Goal: Task Accomplishment & Management: Manage account settings

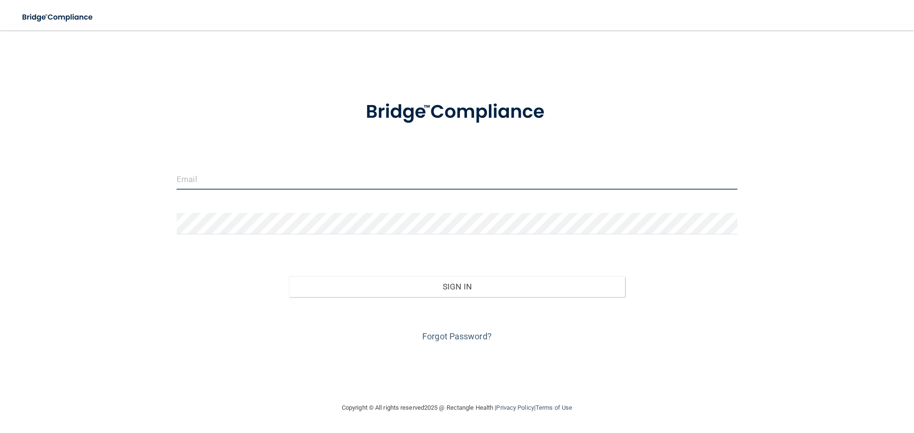
click at [229, 177] on input "email" at bounding box center [457, 178] width 561 height 21
type input "[PERSON_NAME][EMAIL_ADDRESS][DOMAIN_NAME]"
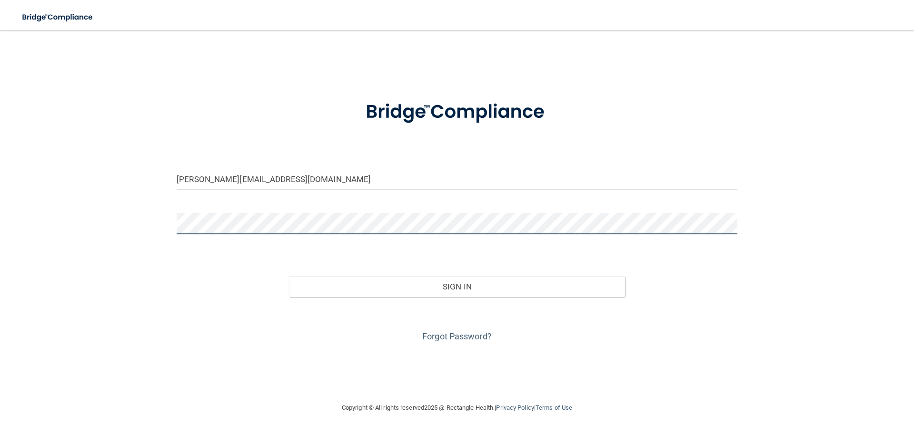
click at [289, 276] on button "Sign In" at bounding box center [457, 286] width 336 height 21
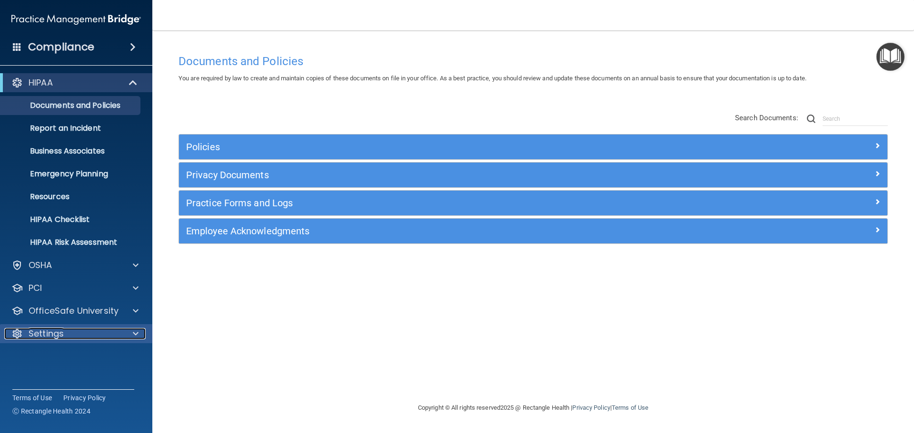
click at [141, 333] on div at bounding box center [134, 333] width 24 height 11
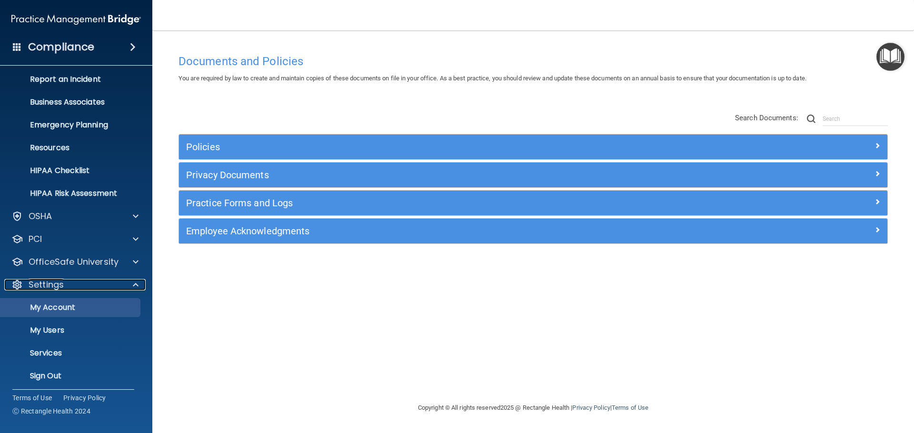
scroll to position [53, 0]
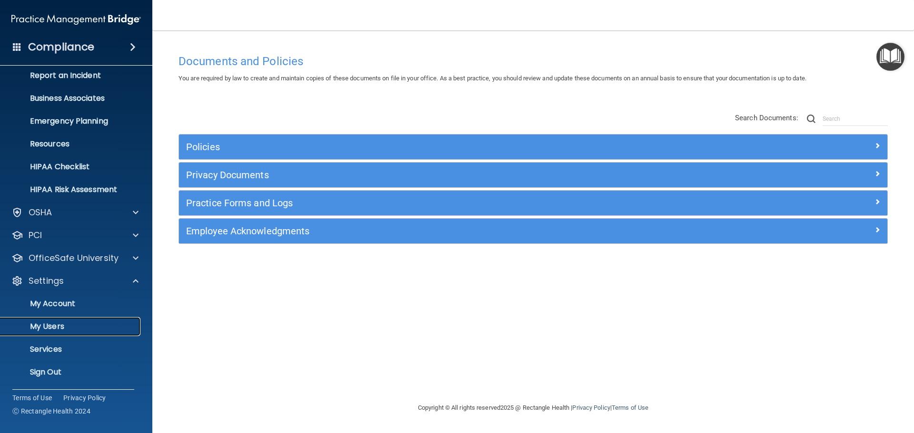
click at [53, 325] on p "My Users" at bounding box center [71, 327] width 130 height 10
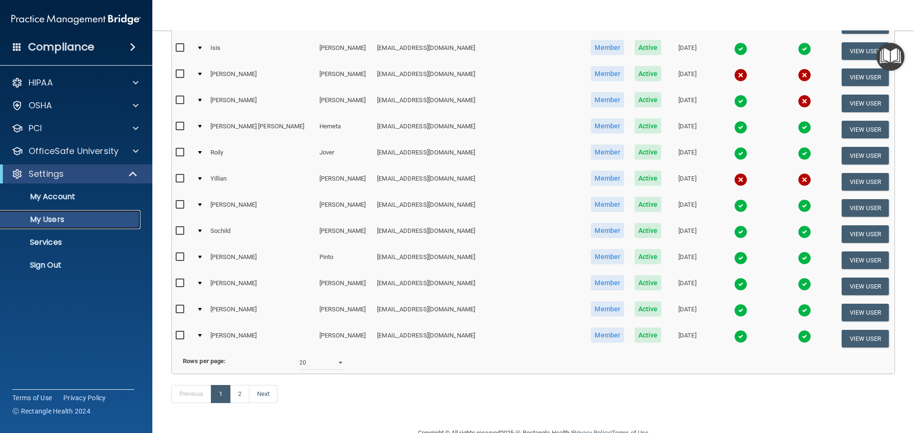
scroll to position [354, 0]
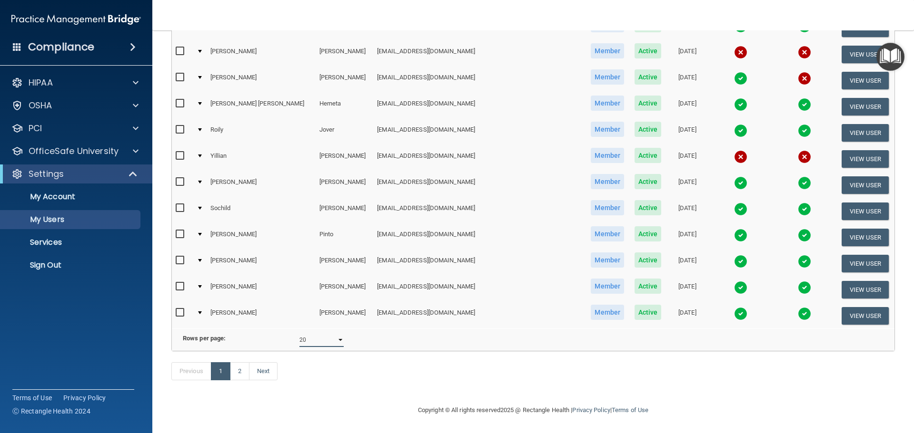
click at [326, 333] on select "10 20 30 40 all" at bounding box center [321, 340] width 44 height 14
select select "23"
click at [299, 333] on select "10 20 30 40 all" at bounding box center [321, 340] width 44 height 14
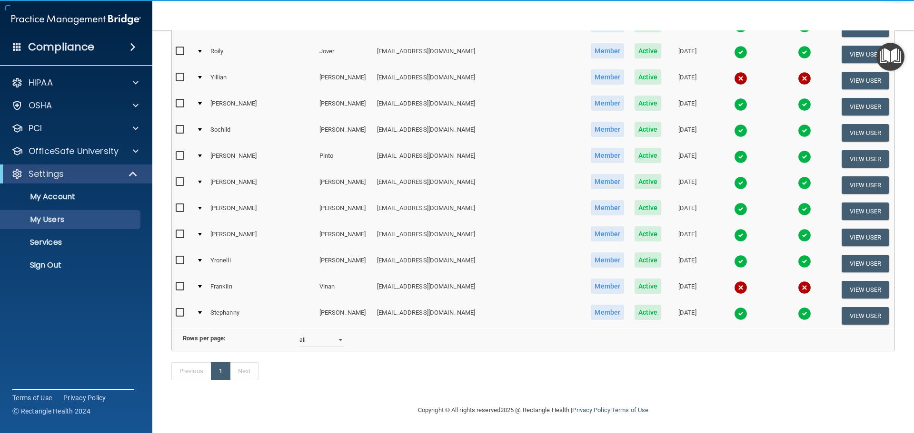
scroll to position [428, 0]
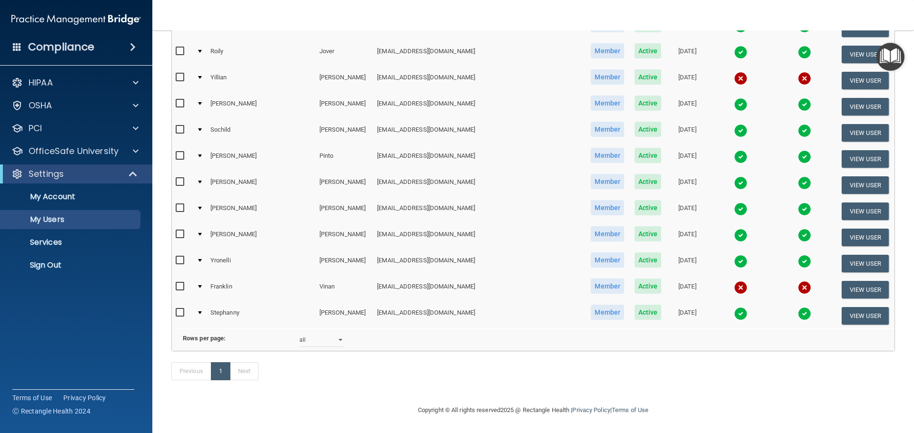
click at [178, 283] on input "checkbox" at bounding box center [181, 287] width 11 height 8
checkbox input "true"
click at [202, 285] on div at bounding box center [200, 286] width 4 height 3
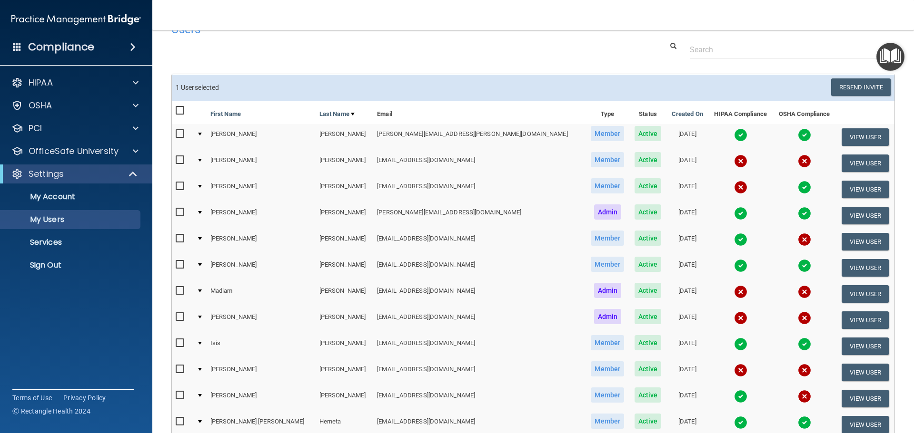
scroll to position [0, 0]
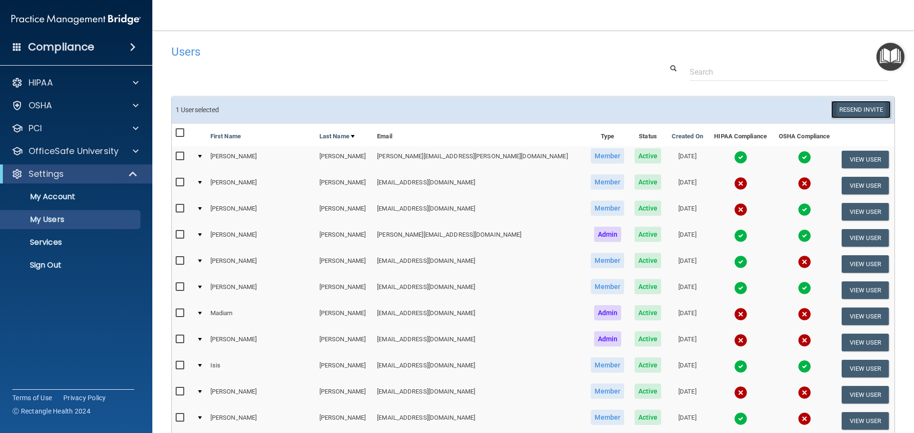
click at [842, 109] on button "Resend Invite" at bounding box center [860, 110] width 59 height 18
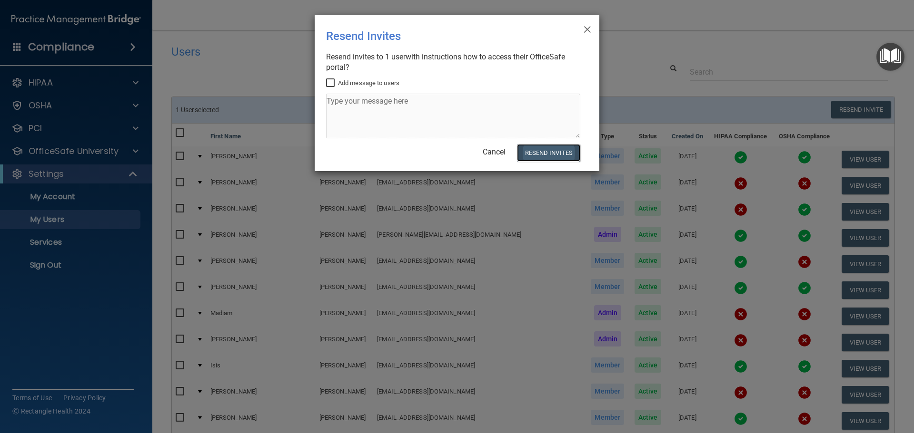
click at [531, 151] on button "Resend Invites" at bounding box center [548, 153] width 63 height 18
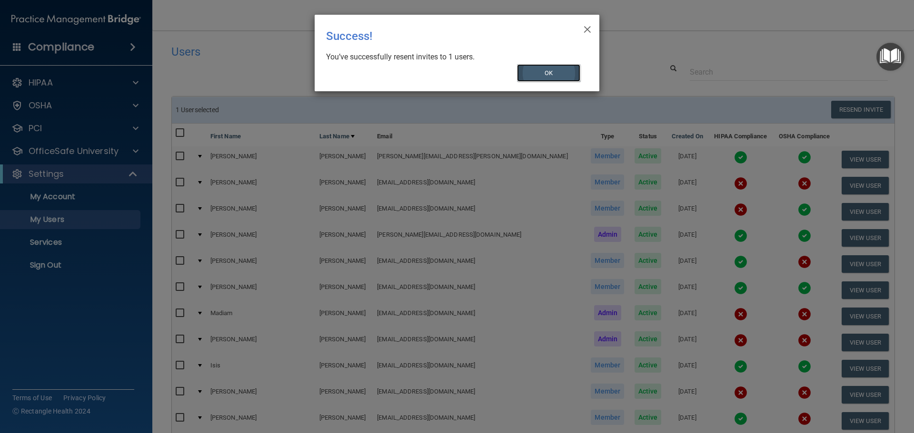
click at [554, 75] on button "OK" at bounding box center [549, 73] width 64 height 18
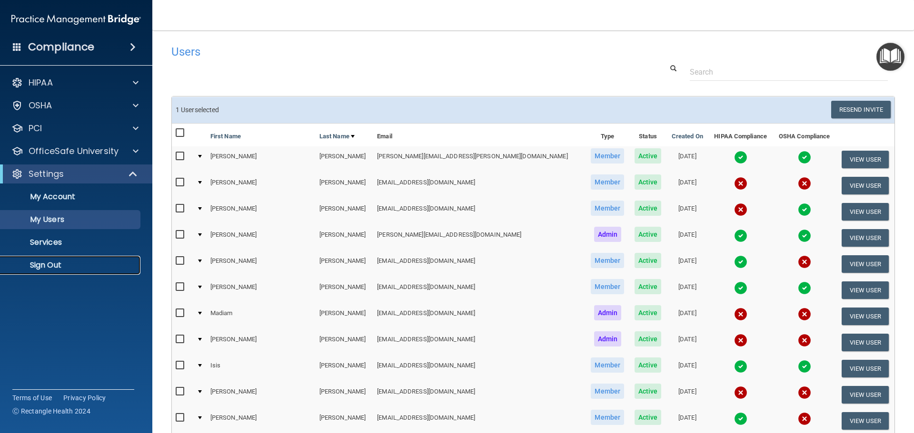
click at [46, 266] on p "Sign Out" at bounding box center [71, 266] width 130 height 10
